Goal: Transaction & Acquisition: Purchase product/service

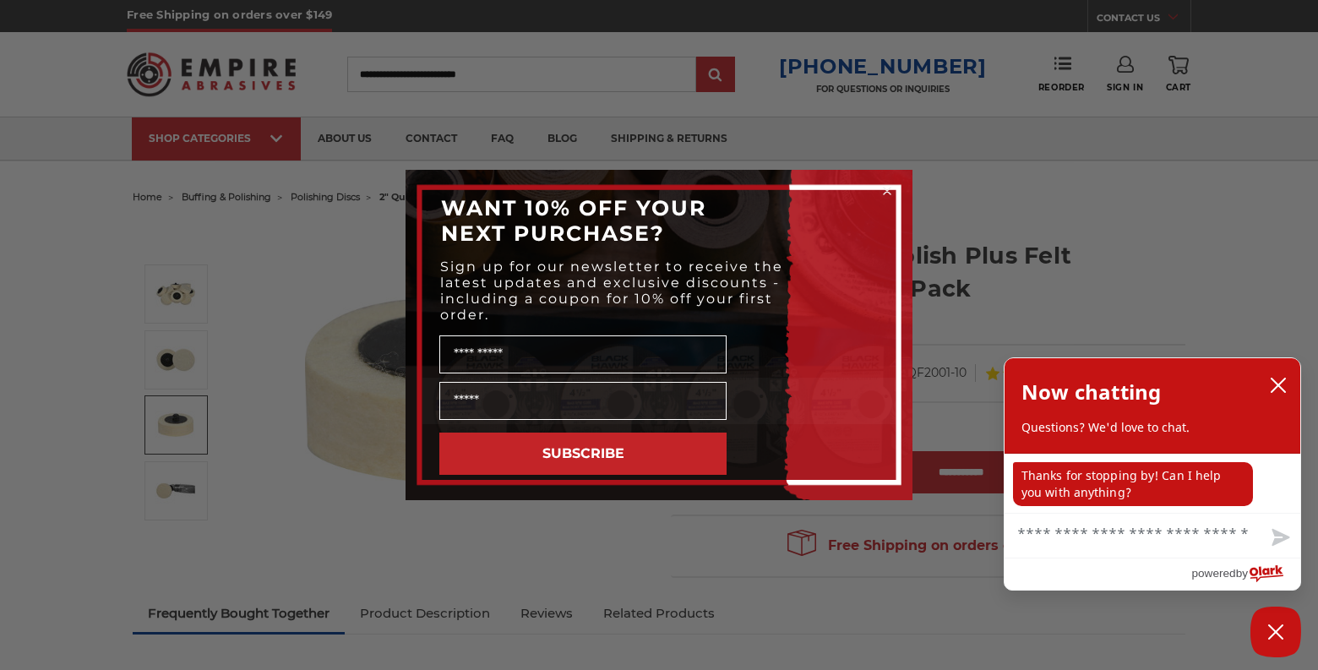
click at [888, 186] on circle "Close dialog" at bounding box center [887, 191] width 16 height 16
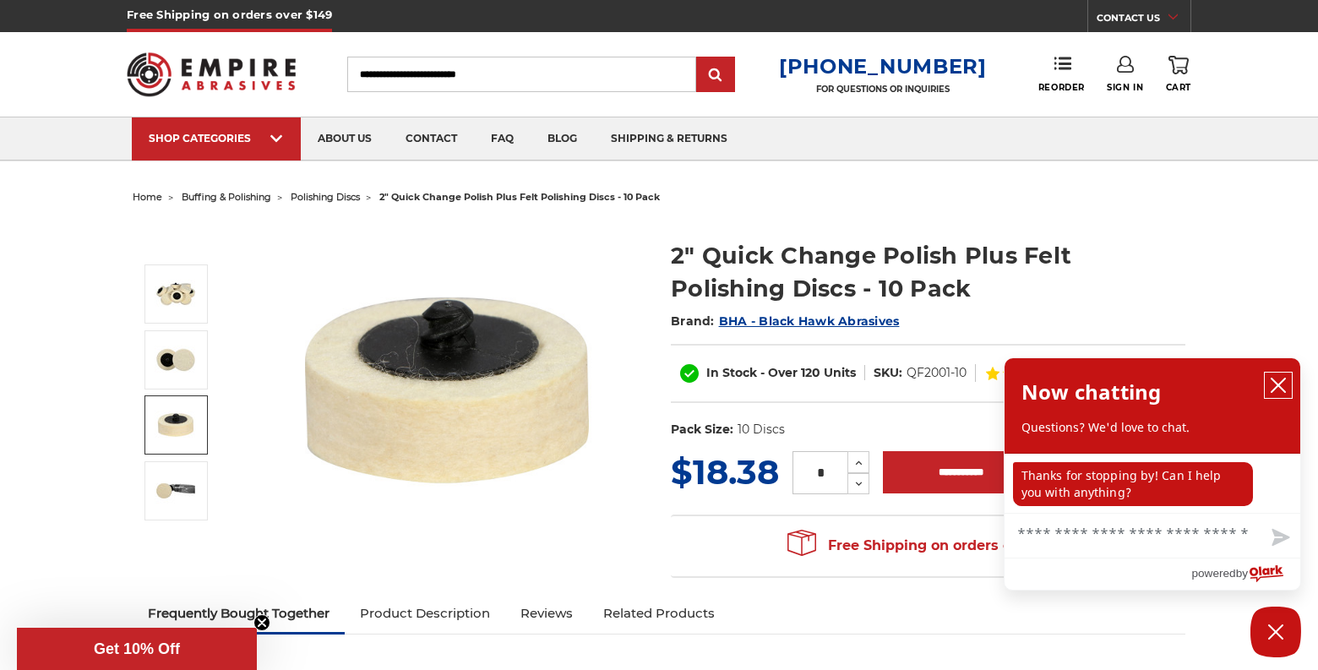
click at [1280, 385] on icon "close chatbox" at bounding box center [1278, 385] width 14 height 14
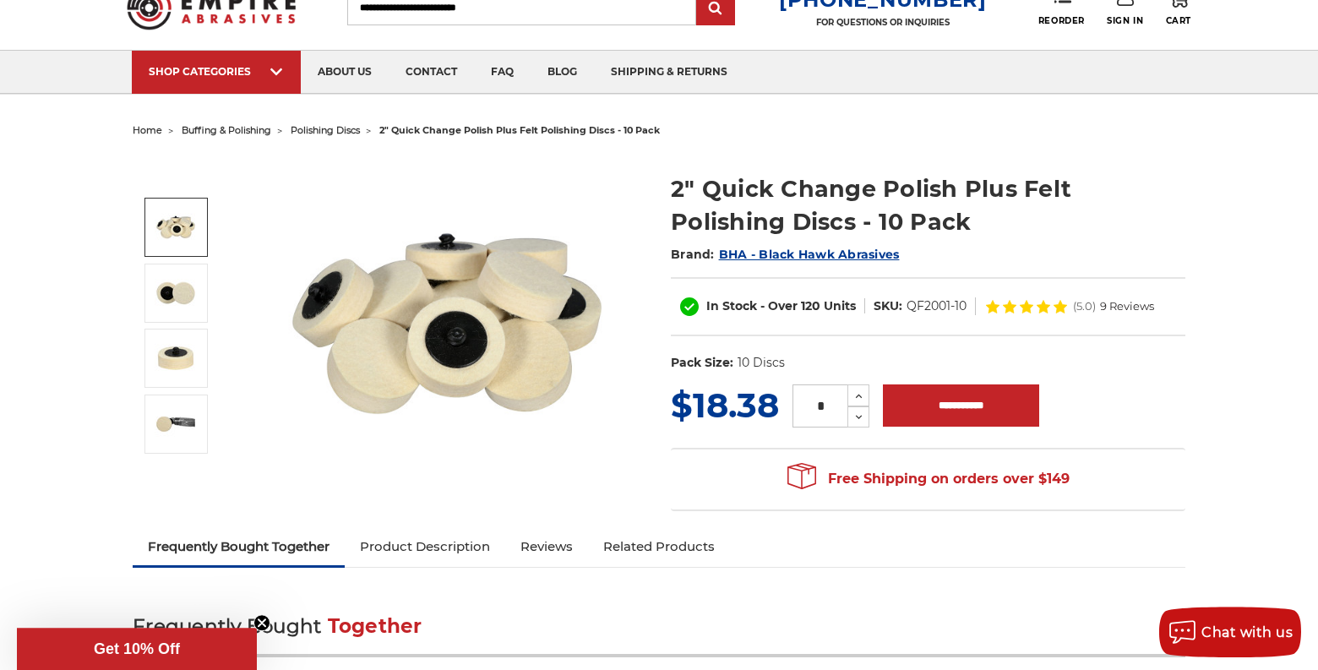
scroll to position [86, 0]
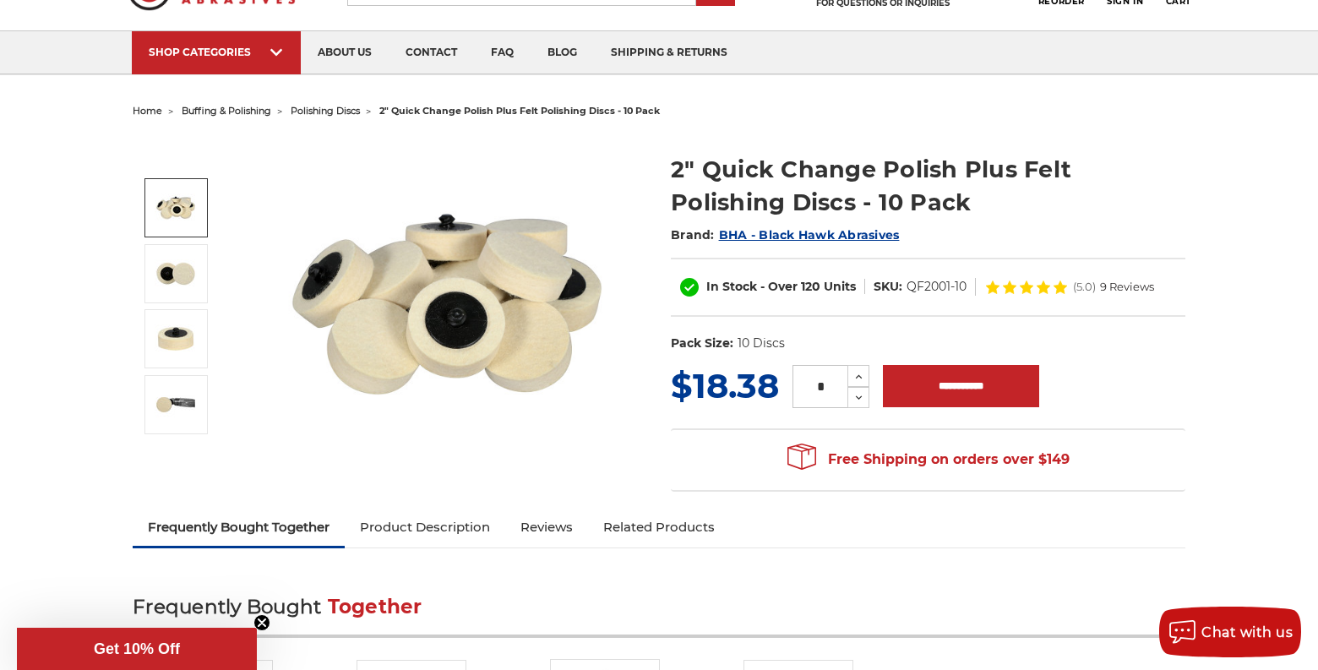
click at [813, 237] on span "BHA - Black Hawk Abrasives" at bounding box center [809, 234] width 181 height 15
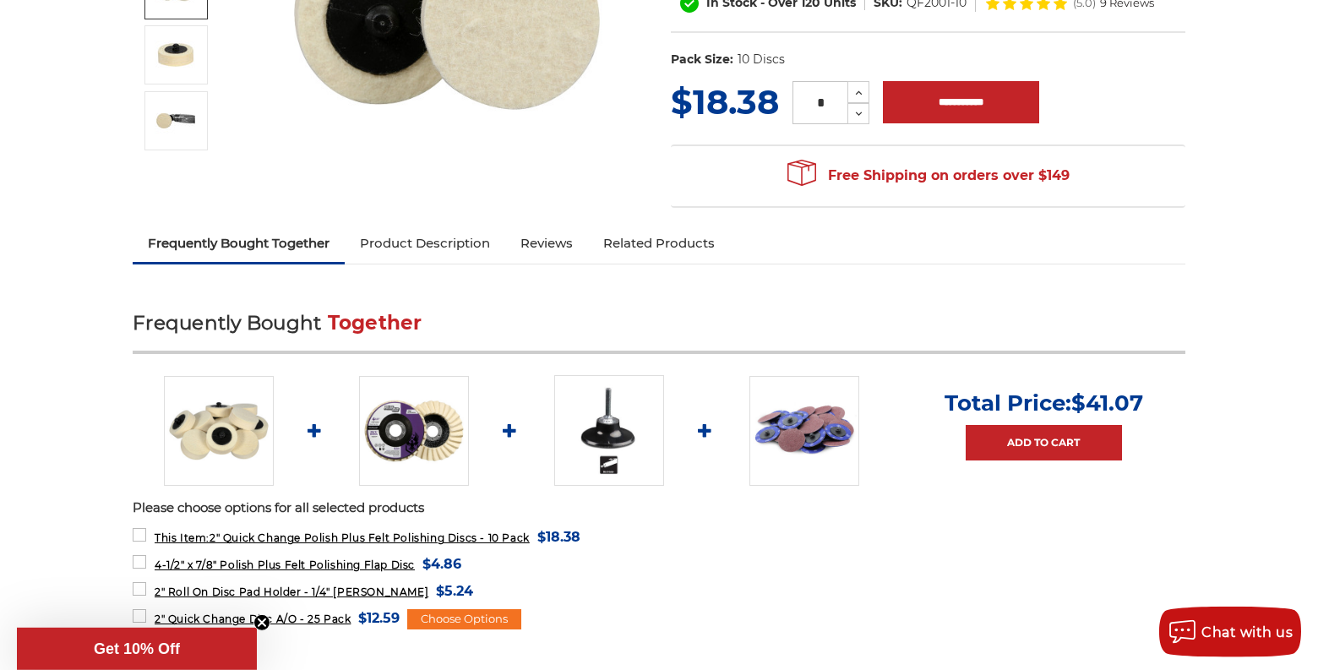
scroll to position [431, 0]
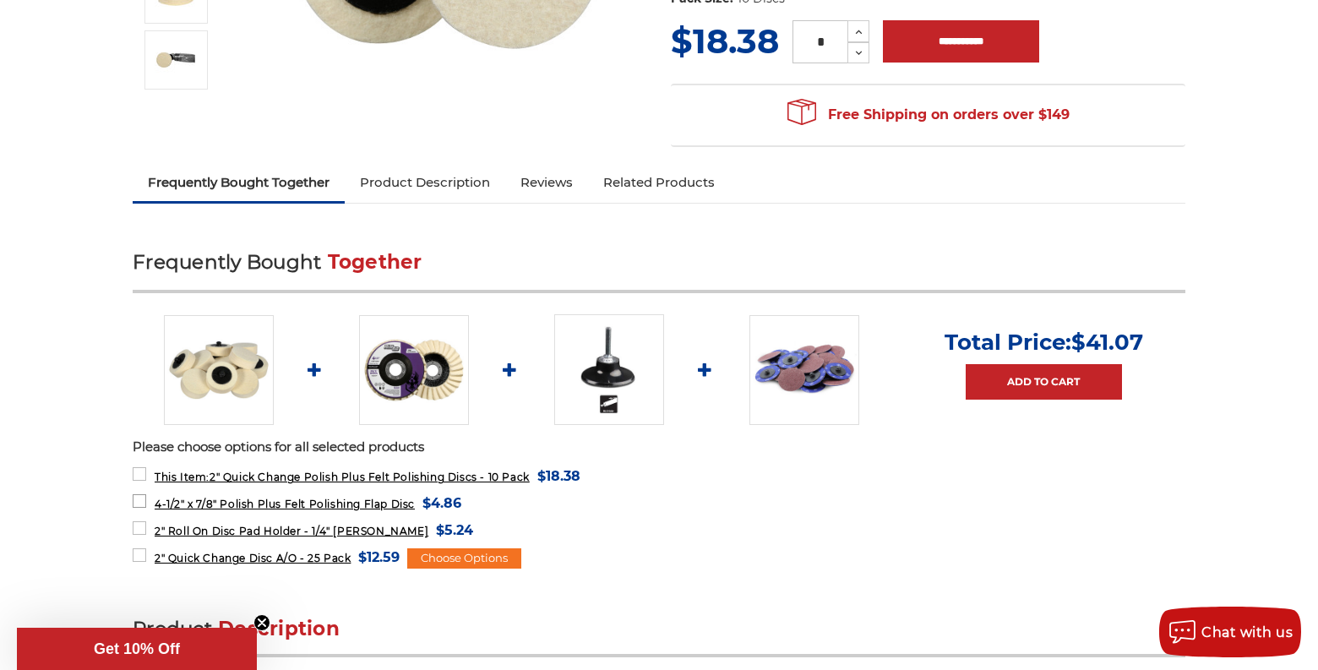
click at [138, 498] on label "4-1/2" x 7/8" Polish Plus Felt Polishing Flap Disc MSRP: Was: Now: $4.86 (You s…" at bounding box center [297, 503] width 329 height 23
click at [135, 523] on label "2" Roll On Disc Pad Holder - 1/4" [PERSON_NAME] MSRP: Was: Now: $5.24 (You save…" at bounding box center [303, 530] width 340 height 23
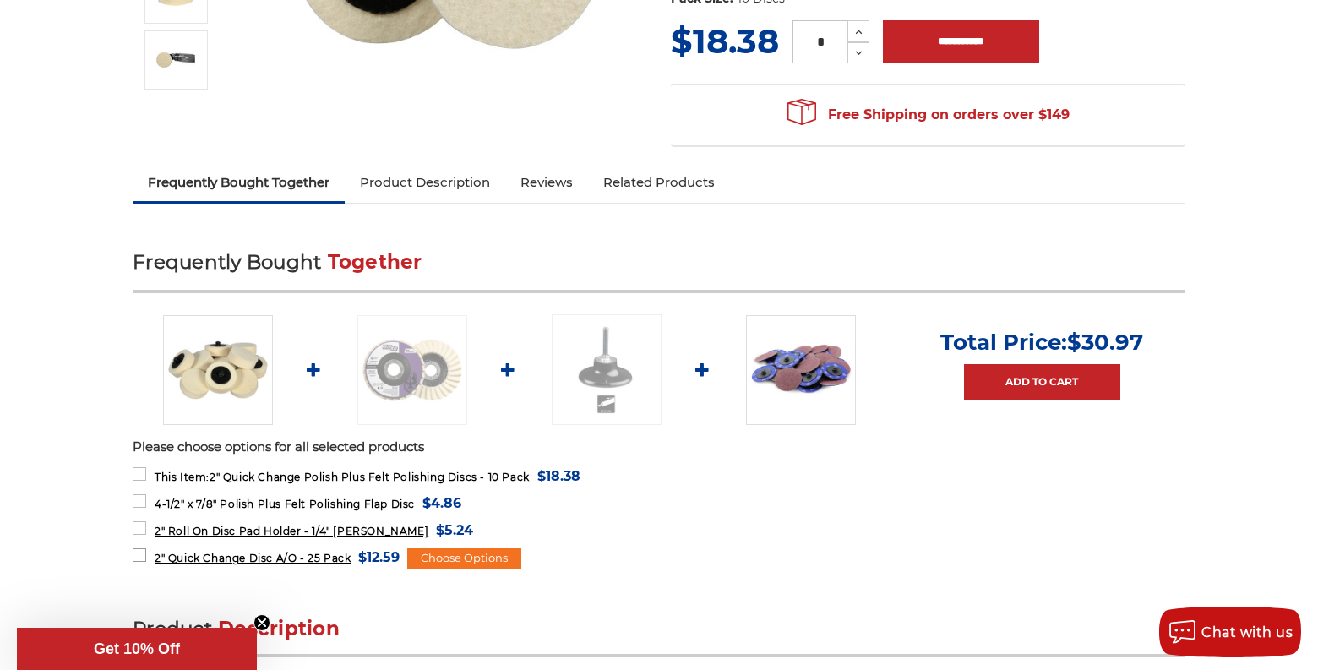
click at [136, 552] on label "2" Quick Change Disc A/O - 25 Pack MSRP: Was: Now: $12.59 (You save )" at bounding box center [266, 557] width 267 height 23
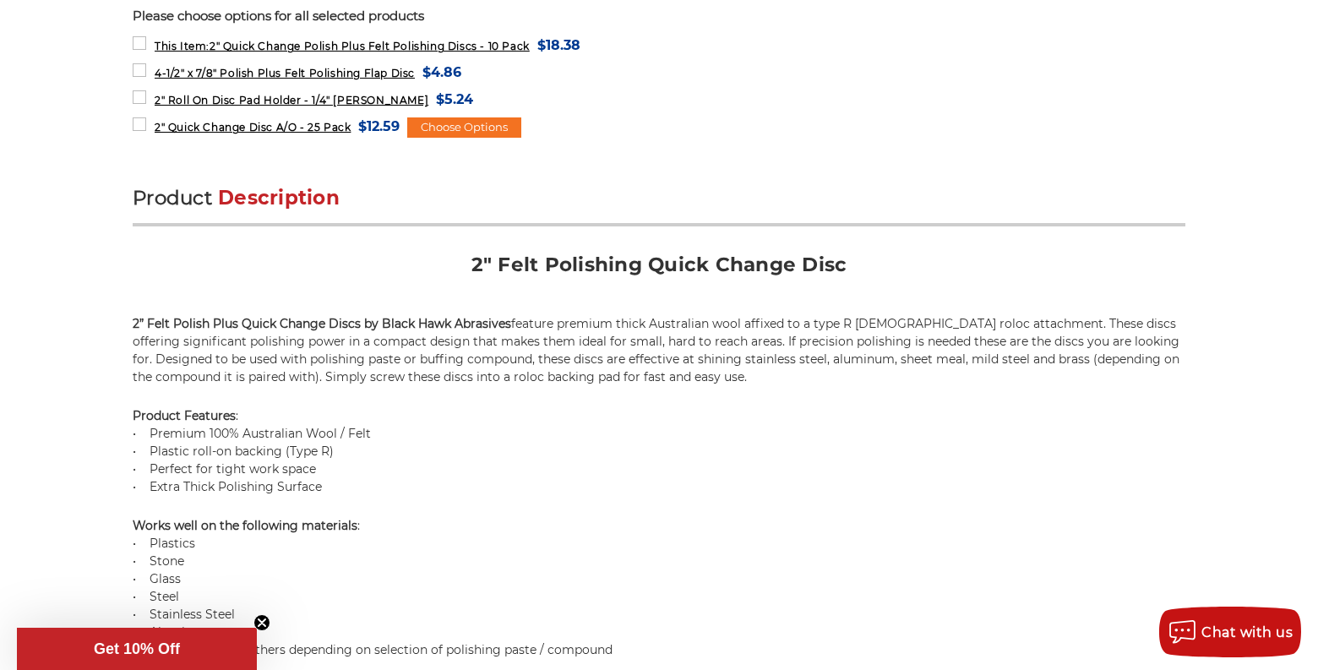
scroll to position [0, 0]
